Goal: Task Accomplishment & Management: Use online tool/utility

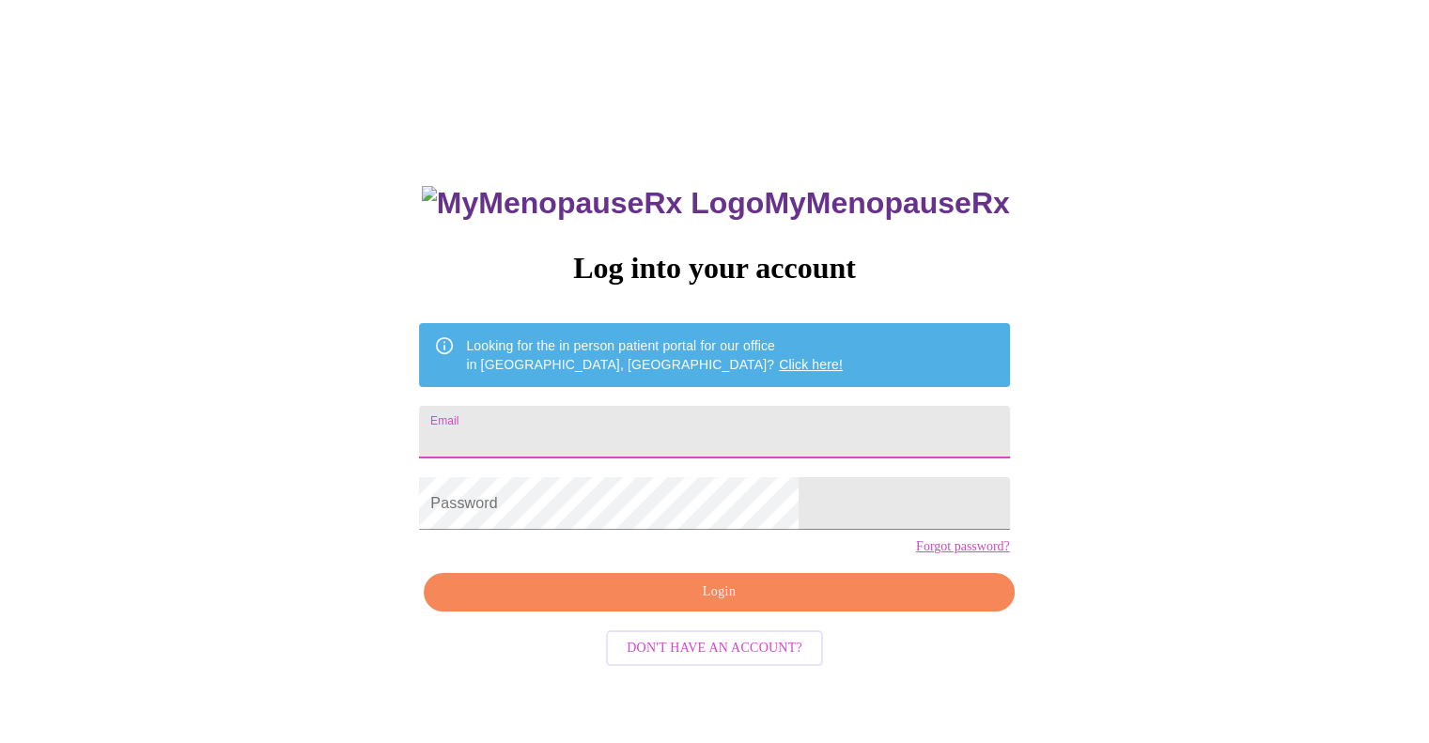
click at [670, 410] on input "Email" at bounding box center [714, 432] width 590 height 53
type input "[EMAIL_ADDRESS][DOMAIN_NAME]"
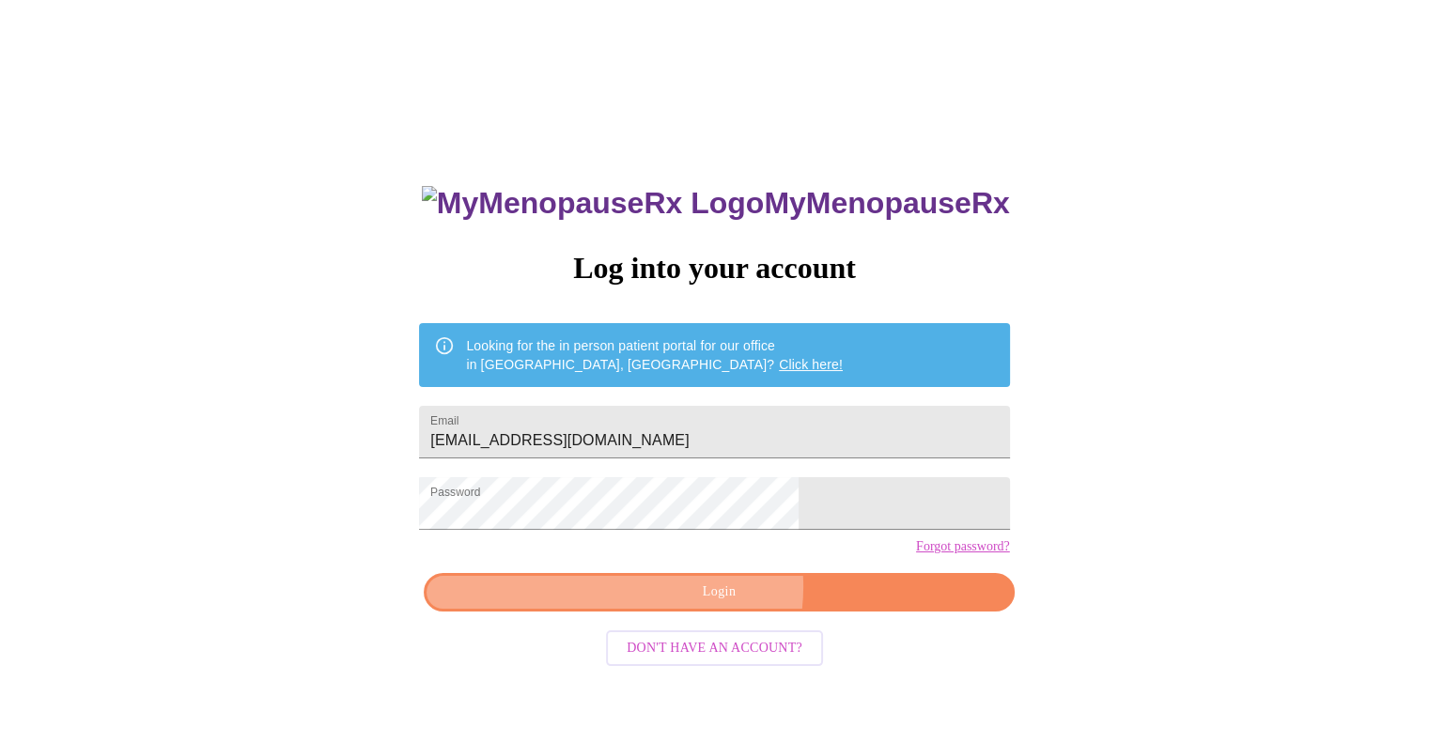
click at [710, 604] on span "Login" at bounding box center [718, 591] width 547 height 23
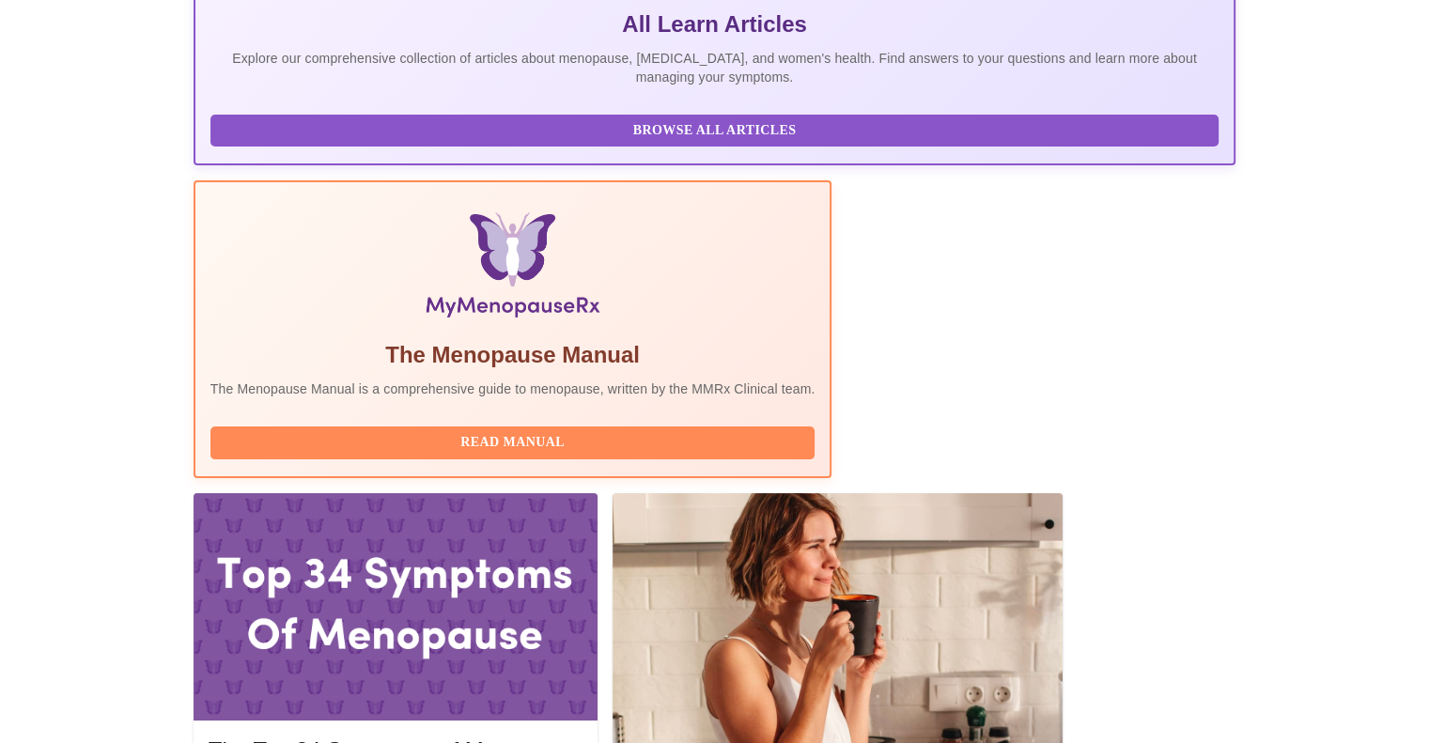
scroll to position [470, 0]
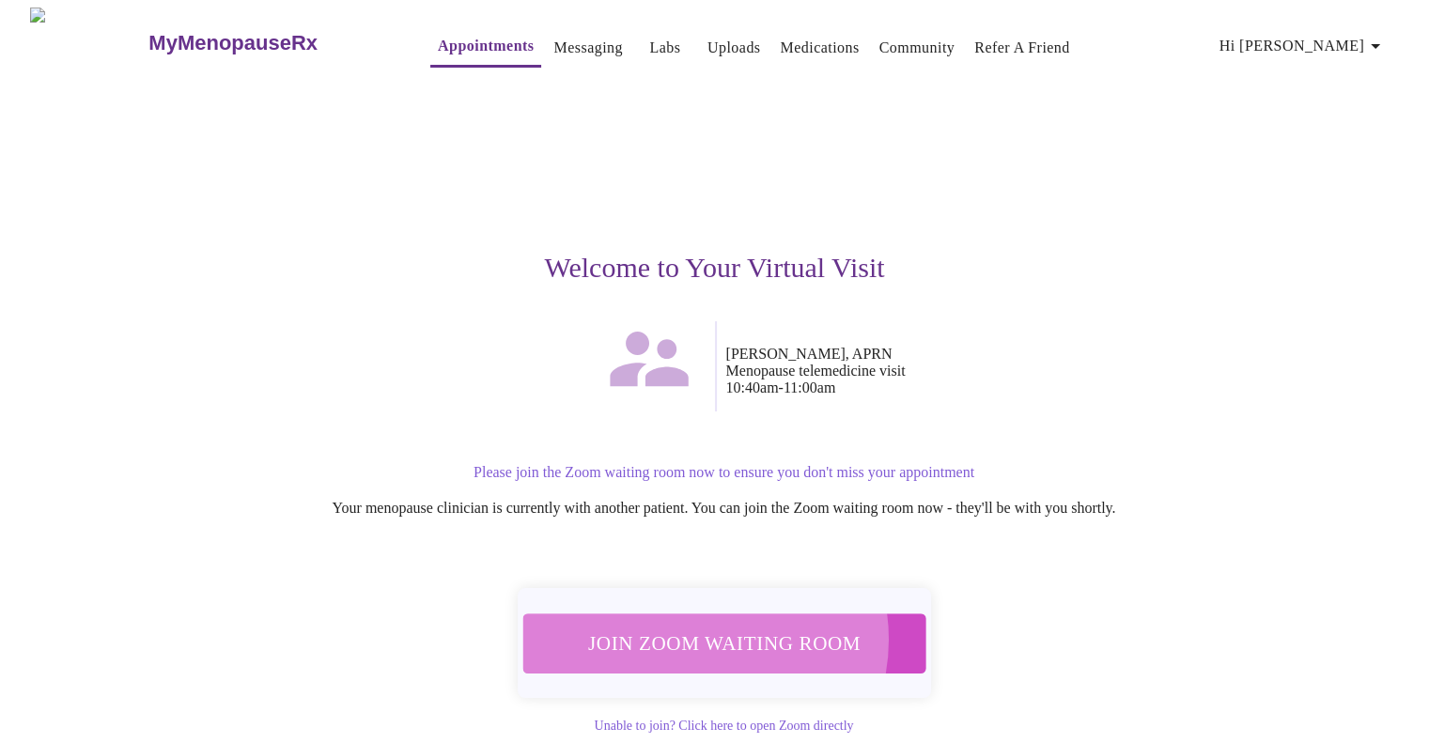
click at [688, 627] on span "Join Zoom Waiting Room" at bounding box center [723, 643] width 353 height 35
